Goal: Information Seeking & Learning: Learn about a topic

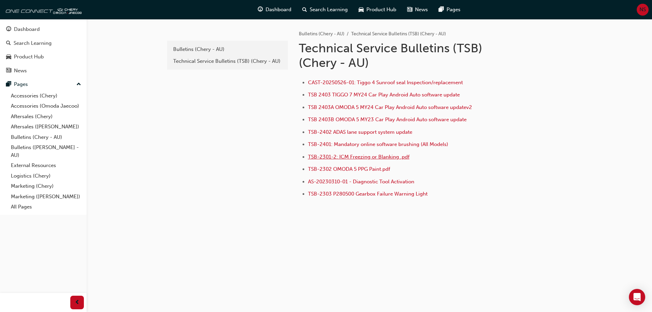
click at [372, 159] on span "TSB-2301-2: ICM Freezing or Blanking .pdf" at bounding box center [359, 157] width 102 height 6
click at [39, 35] on link "Dashboard" at bounding box center [43, 29] width 81 height 13
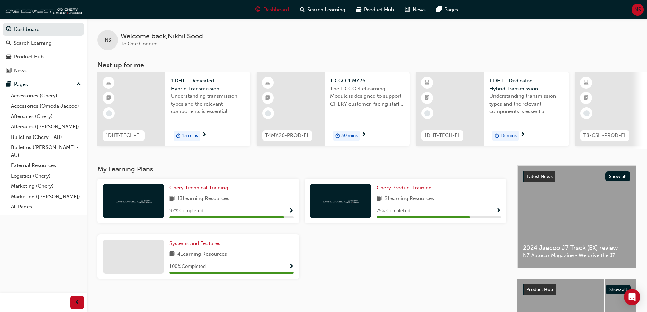
click at [495, 134] on span "duration-icon" at bounding box center [497, 136] width 5 height 9
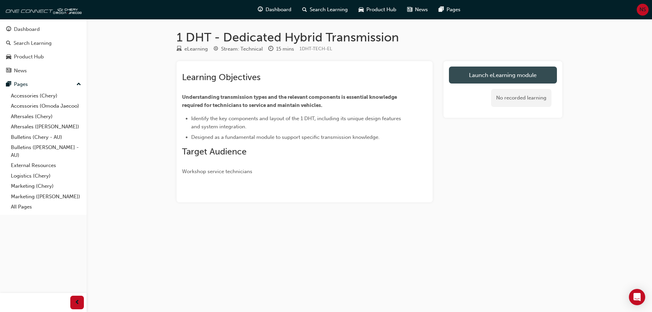
click at [502, 71] on link "Launch eLearning module" at bounding box center [503, 75] width 108 height 17
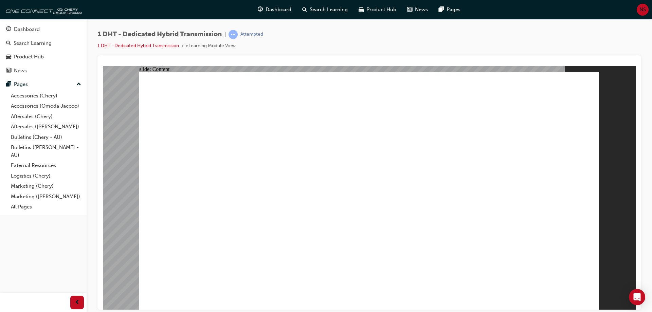
type input "12"
drag, startPoint x: 502, startPoint y: 273, endPoint x: 541, endPoint y: 262, distance: 40.7
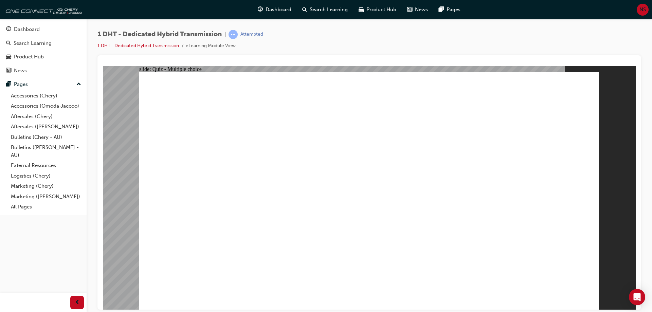
radio input "true"
drag, startPoint x: 226, startPoint y: 261, endPoint x: 241, endPoint y: 249, distance: 18.9
drag, startPoint x: 362, startPoint y: 237, endPoint x: 361, endPoint y: 130, distance: 106.4
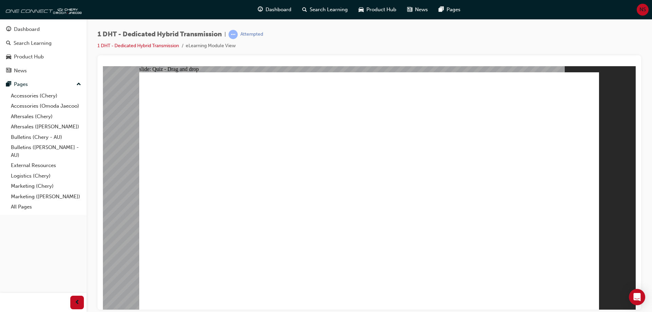
drag, startPoint x: 447, startPoint y: 255, endPoint x: 403, endPoint y: 164, distance: 100.9
drag, startPoint x: 262, startPoint y: 263, endPoint x: 354, endPoint y: 162, distance: 135.7
drag, startPoint x: 242, startPoint y: 262, endPoint x: 502, endPoint y: 152, distance: 282.5
drag, startPoint x: 398, startPoint y: 250, endPoint x: 476, endPoint y: 168, distance: 113.7
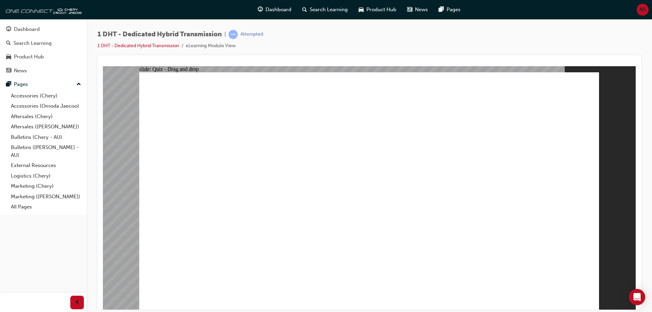
drag, startPoint x: 481, startPoint y: 245, endPoint x: 512, endPoint y: 153, distance: 97.6
drag, startPoint x: 323, startPoint y: 251, endPoint x: 470, endPoint y: 155, distance: 175.3
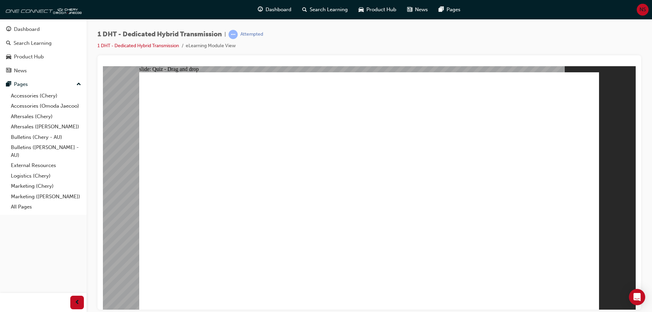
radio input "true"
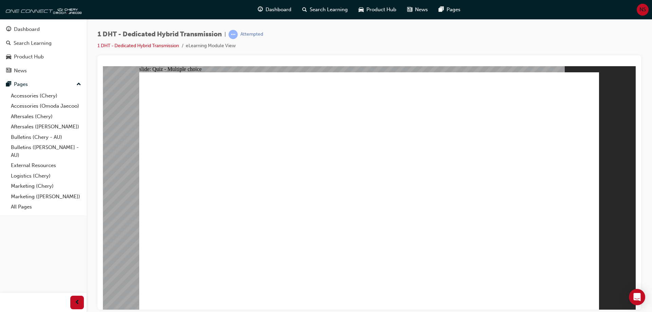
radio input "true"
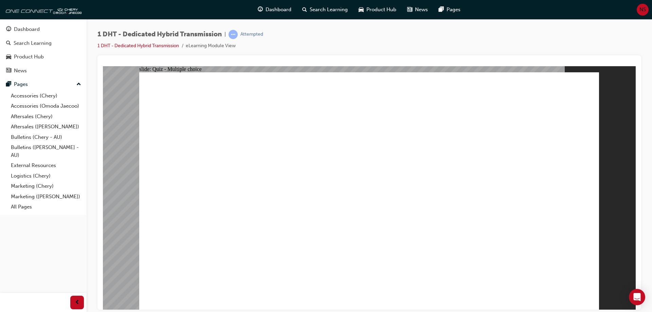
checkbox input "true"
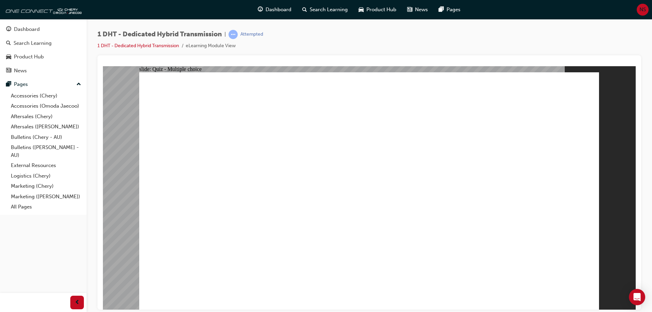
radio input "true"
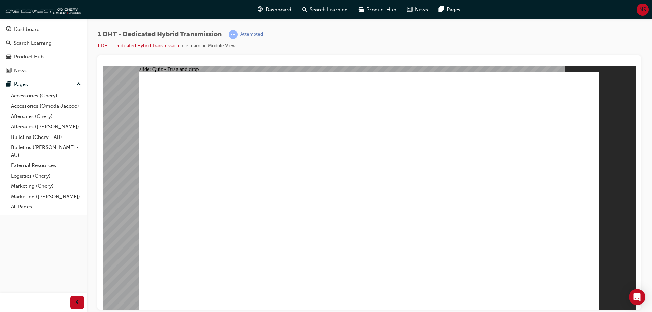
drag, startPoint x: 239, startPoint y: 255, endPoint x: 488, endPoint y: 154, distance: 268.6
drag, startPoint x: 325, startPoint y: 262, endPoint x: 496, endPoint y: 173, distance: 192.4
drag, startPoint x: 374, startPoint y: 251, endPoint x: 397, endPoint y: 143, distance: 109.8
drag, startPoint x: 280, startPoint y: 256, endPoint x: 377, endPoint y: 147, distance: 144.9
drag, startPoint x: 408, startPoint y: 240, endPoint x: 485, endPoint y: 132, distance: 132.6
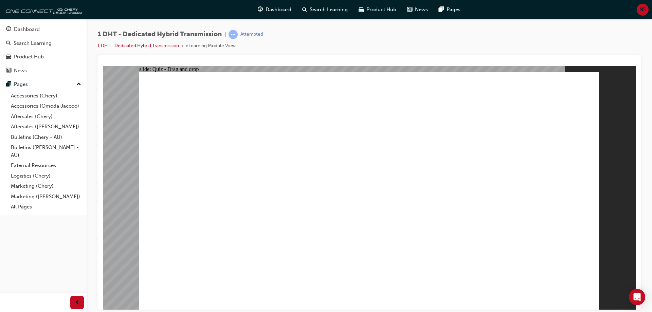
drag, startPoint x: 447, startPoint y: 258, endPoint x: 495, endPoint y: 154, distance: 114.0
drag, startPoint x: 488, startPoint y: 254, endPoint x: 525, endPoint y: 151, distance: 109.7
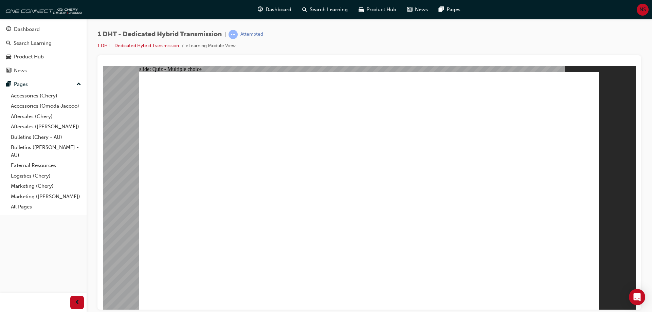
radio input "true"
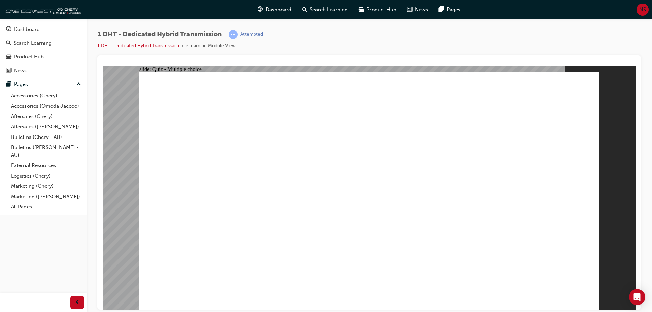
checkbox input "true"
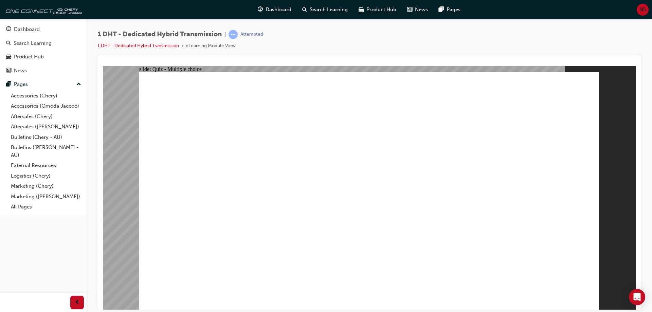
radio input "true"
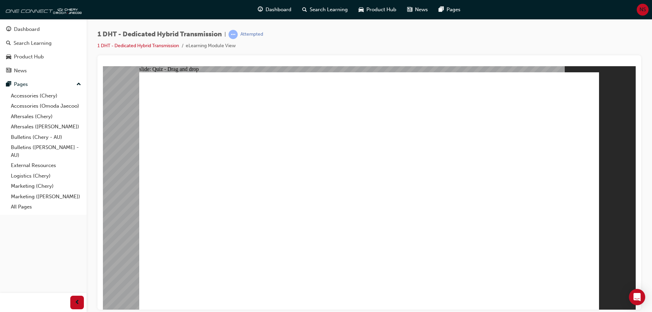
drag, startPoint x: 400, startPoint y: 257, endPoint x: 487, endPoint y: 178, distance: 117.7
drag, startPoint x: 407, startPoint y: 244, endPoint x: 500, endPoint y: 159, distance: 125.8
drag, startPoint x: 401, startPoint y: 252, endPoint x: 401, endPoint y: 233, distance: 19.0
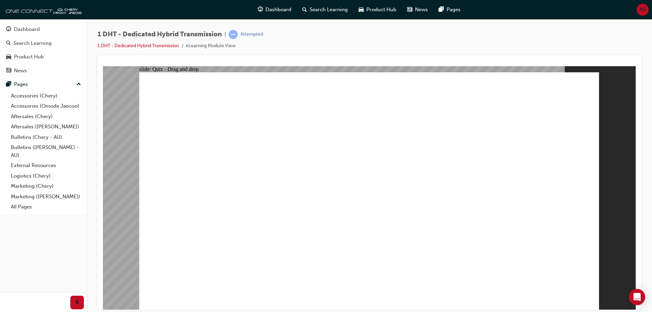
drag, startPoint x: 401, startPoint y: 246, endPoint x: 459, endPoint y: 183, distance: 85.6
drag, startPoint x: 356, startPoint y: 247, endPoint x: 393, endPoint y: 146, distance: 107.1
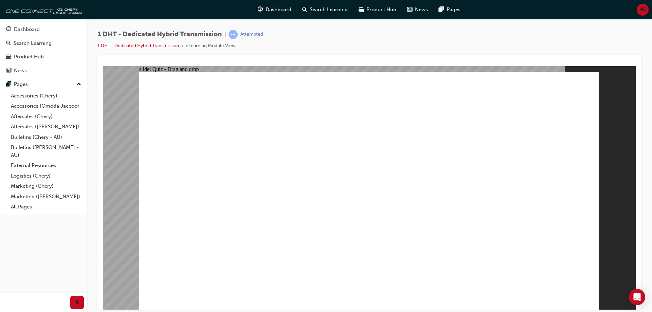
drag, startPoint x: 228, startPoint y: 251, endPoint x: 278, endPoint y: 201, distance: 70.4
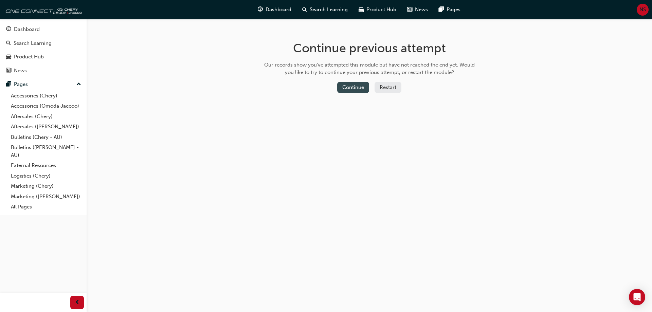
click at [364, 89] on button "Continue" at bounding box center [353, 87] width 32 height 11
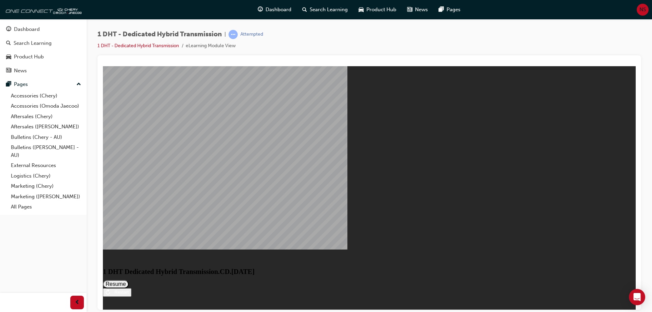
click at [129, 280] on button "Resume" at bounding box center [116, 284] width 26 height 8
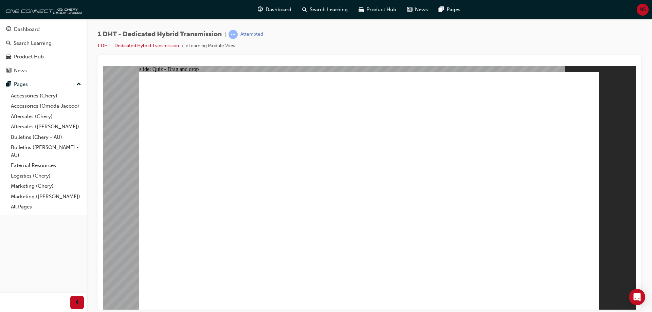
drag, startPoint x: 397, startPoint y: 249, endPoint x: 449, endPoint y: 206, distance: 67.1
drag, startPoint x: 408, startPoint y: 244, endPoint x: 486, endPoint y: 195, distance: 92.6
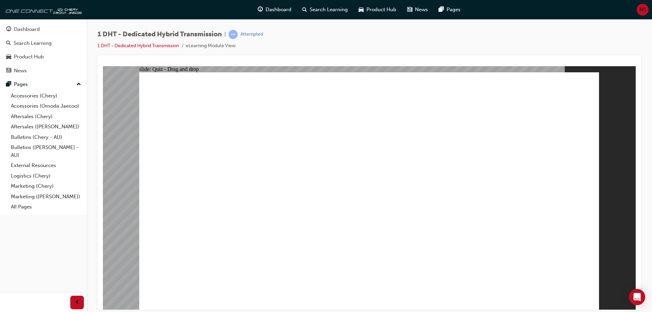
drag, startPoint x: 452, startPoint y: 258, endPoint x: 497, endPoint y: 208, distance: 66.9
drag, startPoint x: 361, startPoint y: 246, endPoint x: 367, endPoint y: 149, distance: 97.4
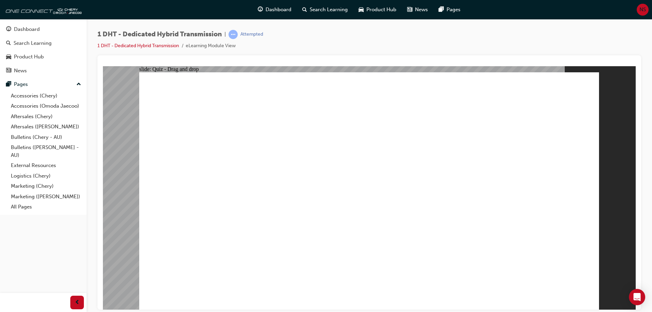
drag, startPoint x: 324, startPoint y: 248, endPoint x: 355, endPoint y: 148, distance: 104.7
drag, startPoint x: 279, startPoint y: 249, endPoint x: 358, endPoint y: 157, distance: 121.0
drag, startPoint x: 229, startPoint y: 265, endPoint x: 337, endPoint y: 200, distance: 125.9
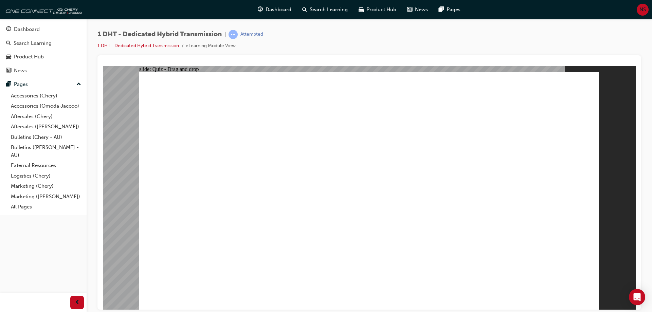
click at [324, 210] on button "OK" at bounding box center [318, 206] width 12 height 7
drag, startPoint x: 357, startPoint y: 245, endPoint x: 374, endPoint y: 173, distance: 73.8
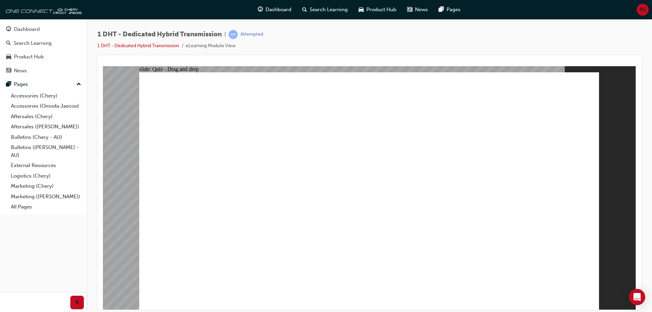
drag, startPoint x: 323, startPoint y: 249, endPoint x: 362, endPoint y: 224, distance: 47.1
drag, startPoint x: 226, startPoint y: 257, endPoint x: 348, endPoint y: 167, distance: 150.9
drag, startPoint x: 274, startPoint y: 266, endPoint x: 376, endPoint y: 183, distance: 131.7
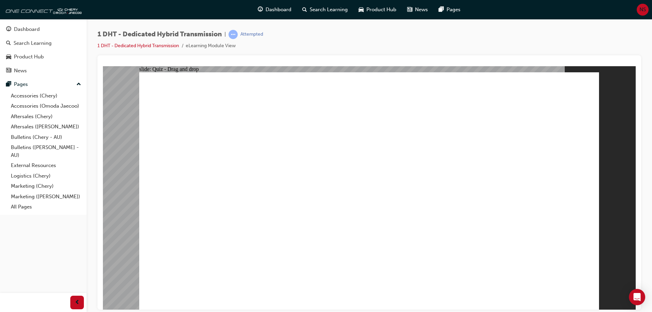
drag, startPoint x: 517, startPoint y: 195, endPoint x: 498, endPoint y: 221, distance: 32.4
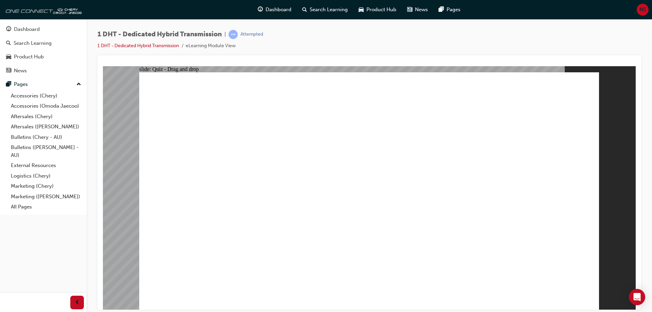
drag, startPoint x: 487, startPoint y: 249, endPoint x: 538, endPoint y: 188, distance: 79.6
click at [77, 307] on span "prev-icon" at bounding box center [77, 303] width 5 height 8
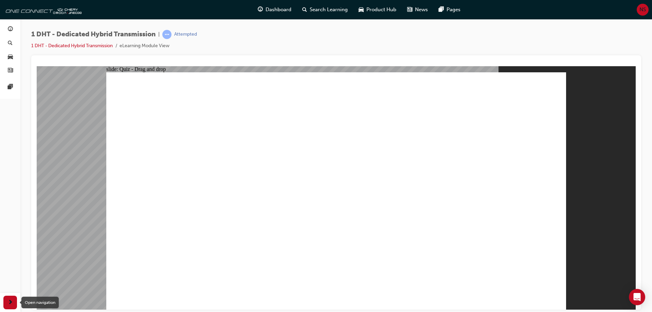
click at [14, 302] on div "button" at bounding box center [10, 303] width 14 height 14
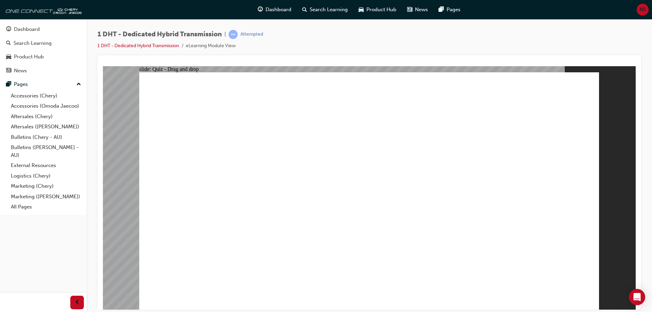
click at [171, 47] on link "1 DHT - Dedicated Hybrid Transmission" at bounding box center [139, 46] width 82 height 6
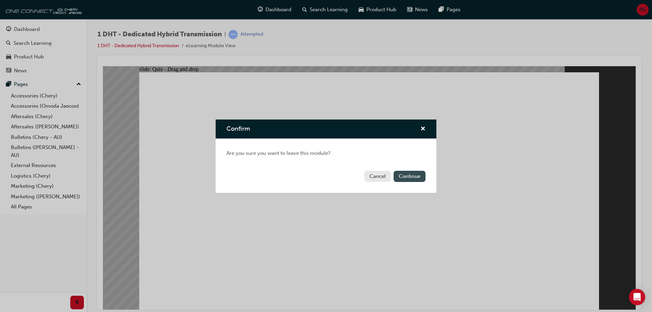
click at [405, 177] on button "Continue" at bounding box center [410, 176] width 32 height 11
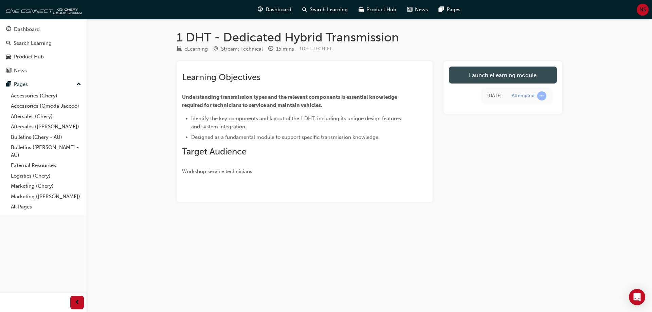
click at [521, 74] on link "Launch eLearning module" at bounding box center [503, 75] width 108 height 17
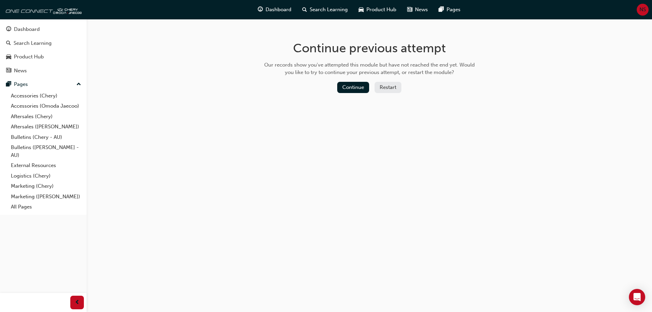
click at [387, 87] on button "Restart" at bounding box center [388, 87] width 27 height 11
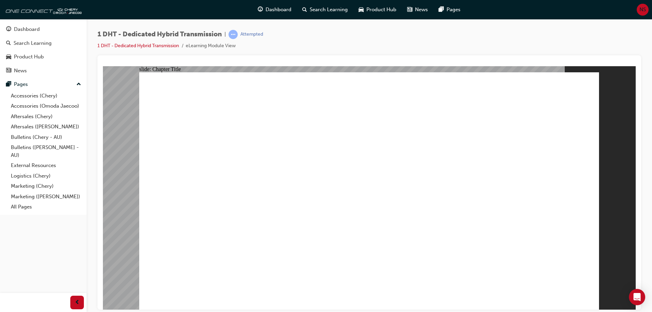
radio input "true"
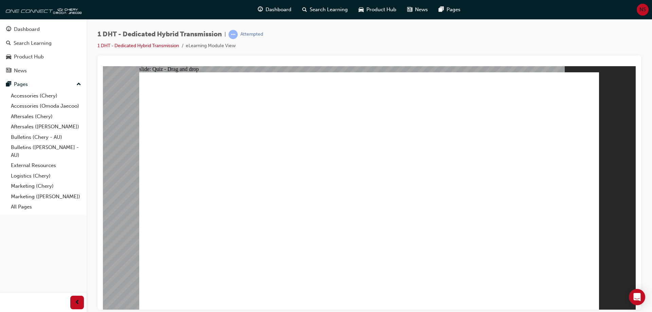
drag, startPoint x: 278, startPoint y: 262, endPoint x: 342, endPoint y: 153, distance: 126.2
drag, startPoint x: 364, startPoint y: 247, endPoint x: 361, endPoint y: 149, distance: 98.2
drag, startPoint x: 330, startPoint y: 245, endPoint x: 360, endPoint y: 157, distance: 93.1
drag, startPoint x: 235, startPoint y: 251, endPoint x: 385, endPoint y: 176, distance: 167.2
drag, startPoint x: 443, startPoint y: 248, endPoint x: 408, endPoint y: 152, distance: 102.8
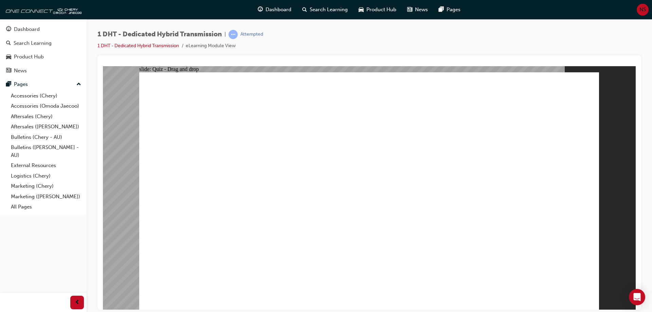
drag, startPoint x: 403, startPoint y: 248, endPoint x: 476, endPoint y: 170, distance: 107.0
drag, startPoint x: 483, startPoint y: 243, endPoint x: 504, endPoint y: 162, distance: 83.4
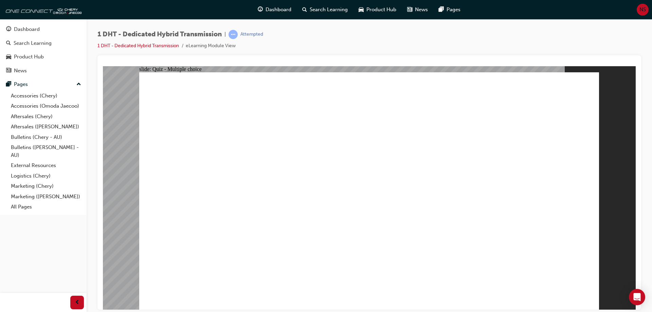
radio input "true"
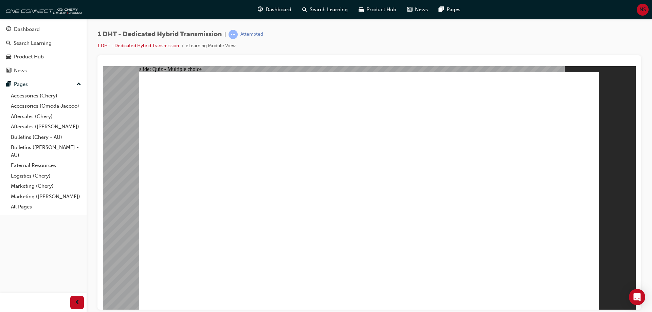
checkbox input "true"
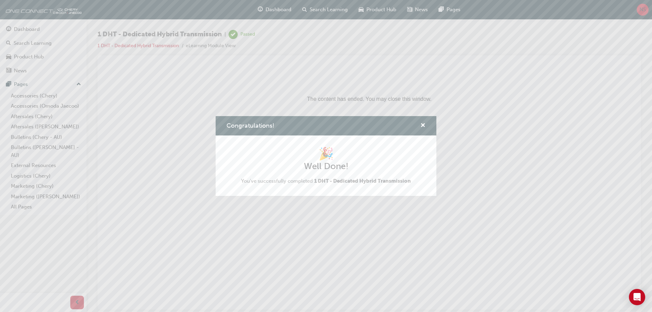
click at [34, 27] on div "Congratulations! 🎉 Well Done! You've successfully completed 1 DHT - Dedicated H…" at bounding box center [326, 156] width 652 height 312
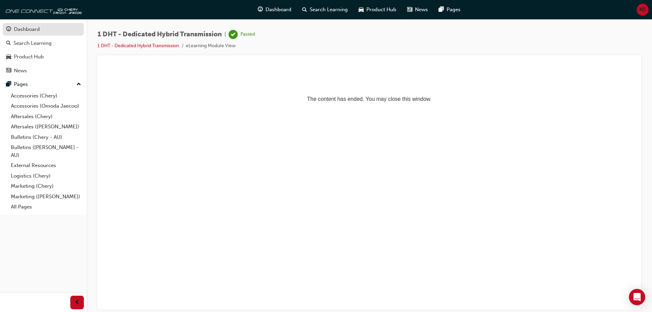
click at [32, 30] on div "Dashboard" at bounding box center [27, 29] width 26 height 8
